Goal: Find specific page/section: Find specific page/section

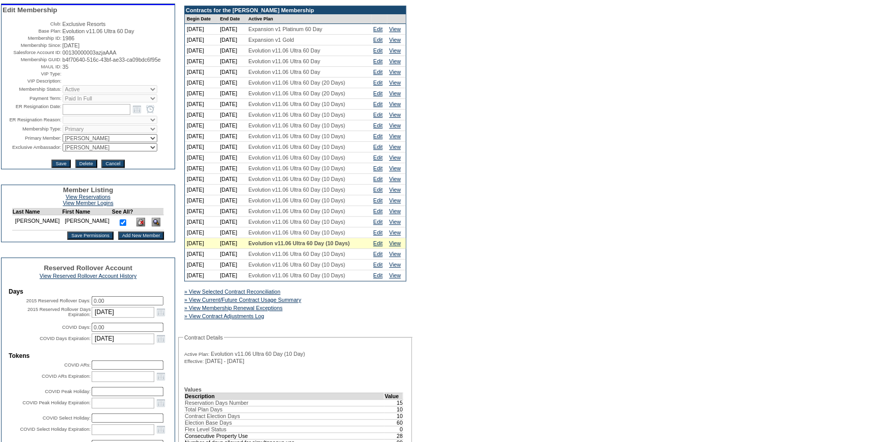
scroll to position [92, 0]
click at [264, 310] on link "» View Membership Renewal Exceptions" at bounding box center [233, 307] width 98 height 6
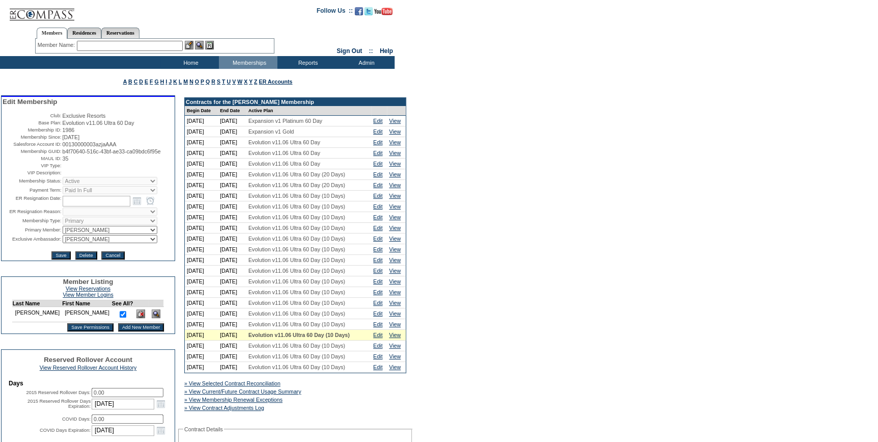
drag, startPoint x: 171, startPoint y: 155, endPoint x: 59, endPoint y: 156, distance: 112.0
click at [59, 154] on tr "Membership GUID: b4f70640-516c-43bf-ae33-ca09bdc6f95e" at bounding box center [88, 151] width 171 height 6
copy tr "b4f70640-516c-43bf-ae33-ca09bdc6f95e"
drag, startPoint x: 119, startPoint y: 163, endPoint x: 151, endPoint y: 167, distance: 32.8
click at [119, 161] on td "35" at bounding box center [118, 158] width 111 height 6
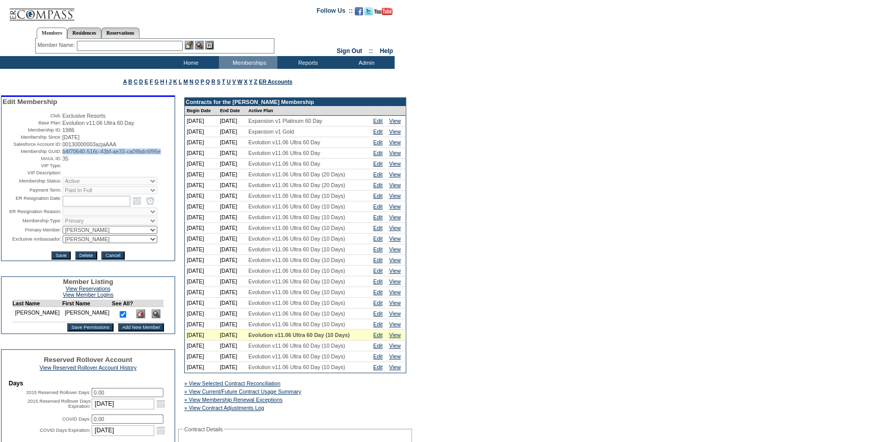
drag, startPoint x: 173, startPoint y: 154, endPoint x: 60, endPoint y: 157, distance: 112.6
click at [63, 154] on span "b4f70640-516c-43bf-ae33-ca09bdc6f95e" at bounding box center [112, 151] width 98 height 6
copy span "b4f70640-516c-43bf-ae33-ca09bdc6f95e"
click at [115, 169] on td at bounding box center [118, 165] width 111 height 6
drag, startPoint x: 173, startPoint y: 155, endPoint x: 60, endPoint y: 155, distance: 112.5
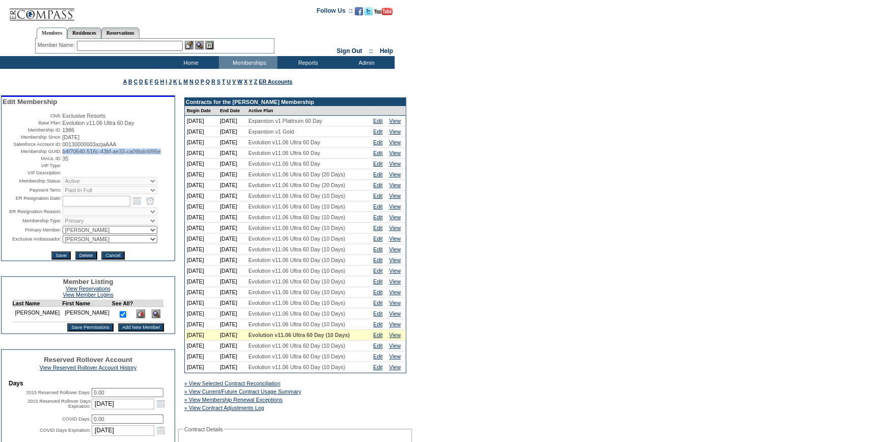
click at [63, 154] on span "b4f70640-516c-43bf-ae33-ca09bdc6f95e" at bounding box center [112, 151] width 98 height 6
copy span "b4f70640-516c-43bf-ae33-ca09bdc6f95e"
drag, startPoint x: 134, startPoint y: 168, endPoint x: 159, endPoint y: 162, distance: 25.7
click at [134, 168] on td at bounding box center [118, 165] width 111 height 6
drag, startPoint x: 173, startPoint y: 153, endPoint x: 60, endPoint y: 155, distance: 112.6
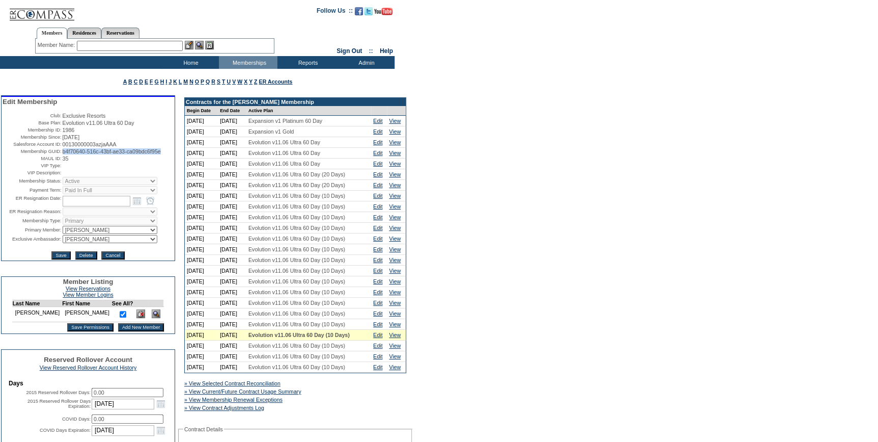
click at [63, 154] on span "b4f70640-516c-43bf-ae33-ca09bdc6f95e" at bounding box center [112, 151] width 98 height 6
copy span "b4f70640-516c-43bf-ae33-ca09bdc6f95e"
click at [272, 402] on link "» View Membership Renewal Exceptions" at bounding box center [233, 399] width 98 height 6
